Goal: Information Seeking & Learning: Learn about a topic

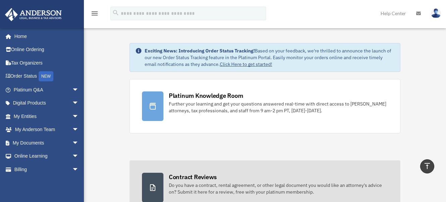
scroll to position [134, 0]
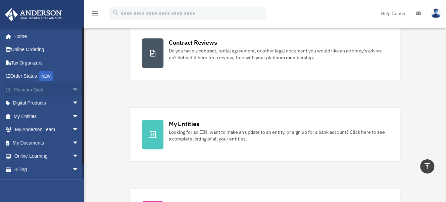
click at [73, 88] on span "arrow_drop_down" at bounding box center [78, 90] width 13 height 14
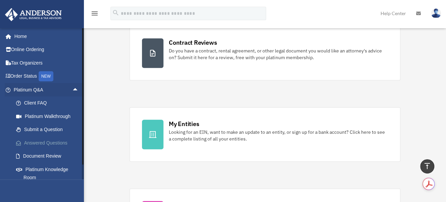
click at [55, 141] on link "Answered Questions" at bounding box center [49, 142] width 80 height 13
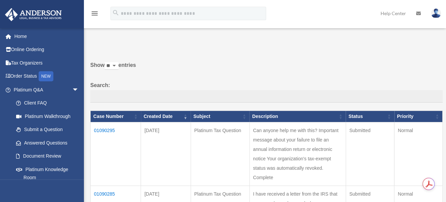
click at [104, 129] on td "01090295" at bounding box center [116, 153] width 50 height 63
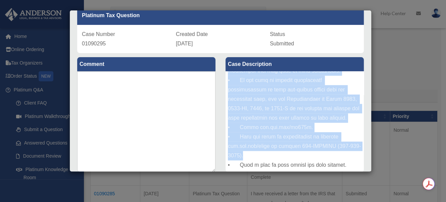
scroll to position [336, 0]
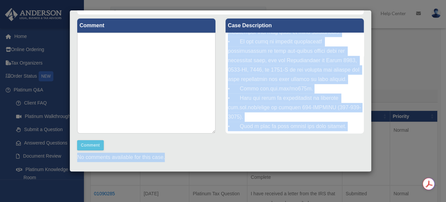
drag, startPoint x: 226, startPoint y: 114, endPoint x: 344, endPoint y: 163, distance: 128.2
click at [345, 168] on div "Comment Comment Case Description" at bounding box center [220, 93] width 297 height 159
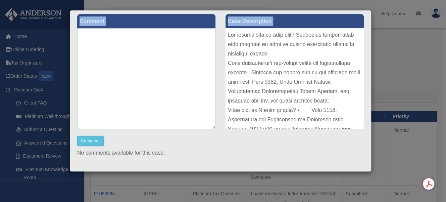
scroll to position [0, 0]
click at [228, 34] on div at bounding box center [295, 78] width 138 height 101
click at [226, 34] on div at bounding box center [295, 78] width 138 height 101
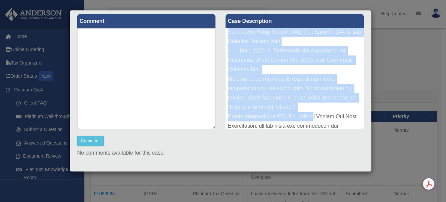
scroll to position [147, 0]
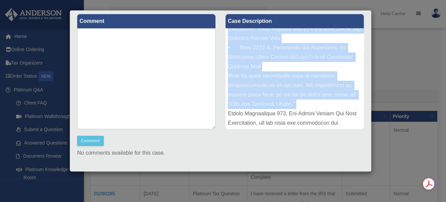
drag, startPoint x: 226, startPoint y: 34, endPoint x: 336, endPoint y: 113, distance: 135.7
click at [336, 113] on div at bounding box center [295, 78] width 138 height 101
copy div "Can anyone help me with this? Important message about your failure to file an a…"
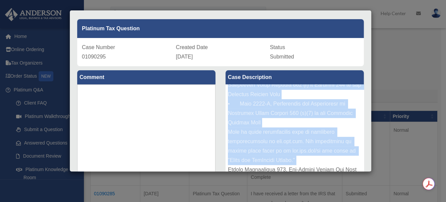
scroll to position [67, 0]
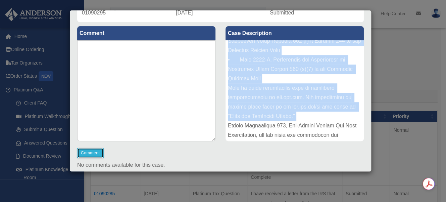
click at [90, 153] on button "Comment" at bounding box center [90, 153] width 27 height 10
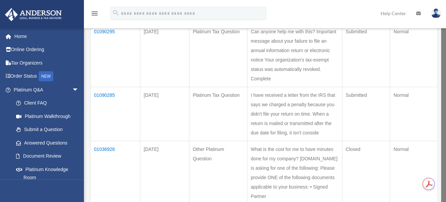
scroll to position [101, 0]
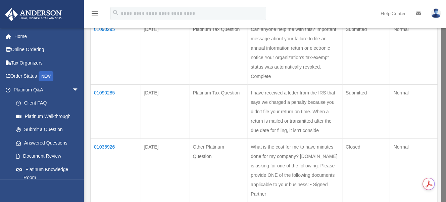
click at [105, 111] on td "01090285" at bounding box center [116, 112] width 50 height 54
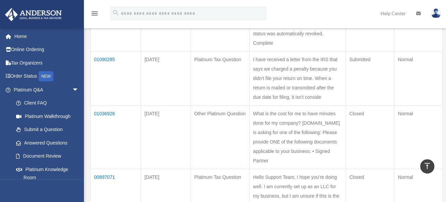
scroll to position [134, 0]
click at [104, 77] on td "01090285" at bounding box center [116, 78] width 50 height 54
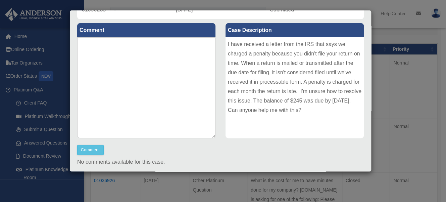
scroll to position [0, 0]
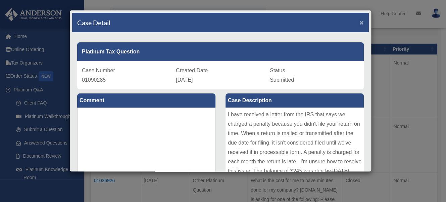
click at [360, 21] on span "×" at bounding box center [362, 22] width 4 height 8
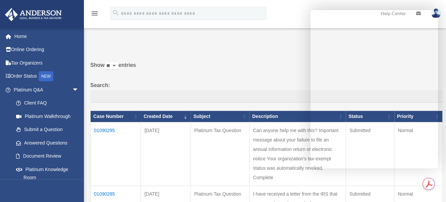
click at [258, 66] on label "Show ** ** ** *** entries" at bounding box center [266, 68] width 353 height 16
click at [119, 66] on select "** ** ** ***" at bounding box center [112, 66] width 14 height 8
